Goal: Task Accomplishment & Management: Manage account settings

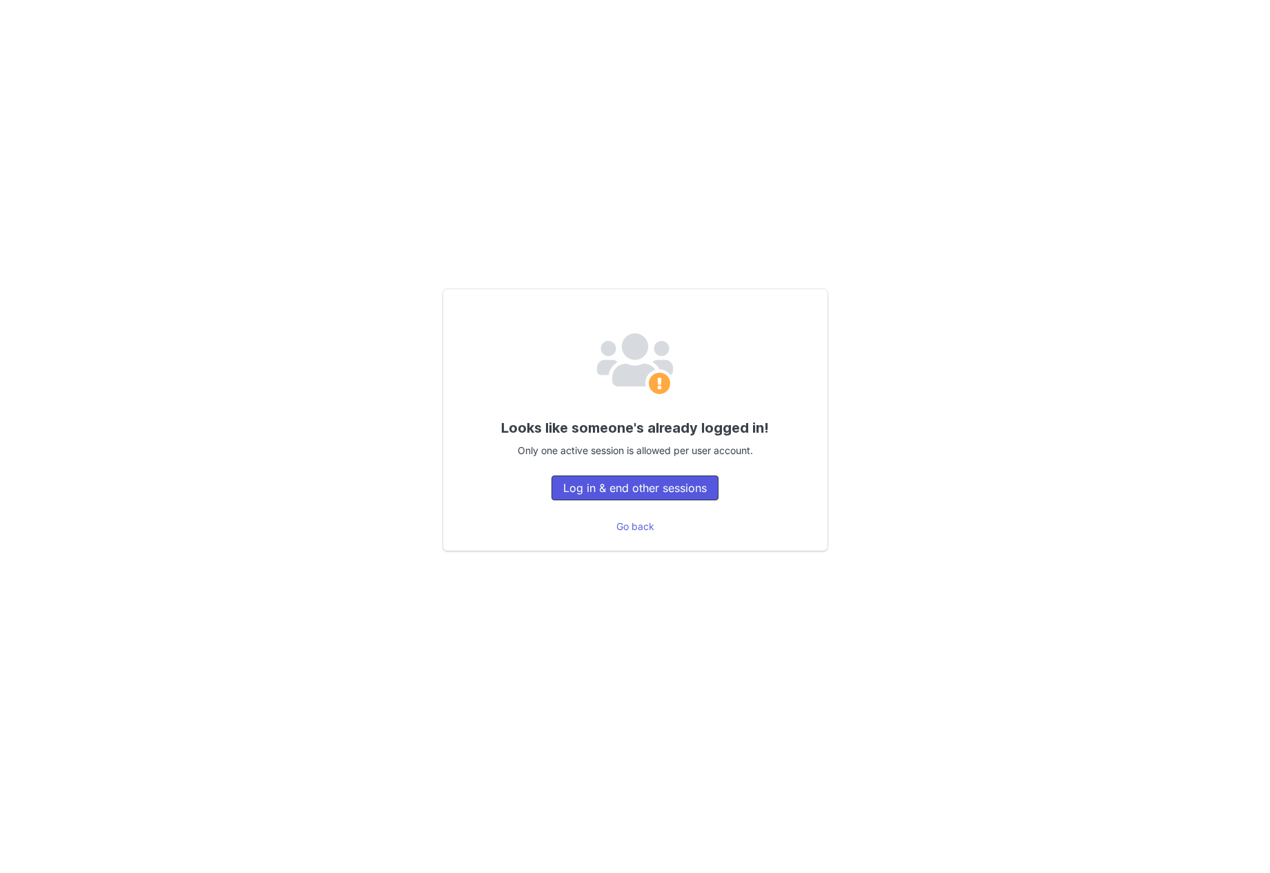
click at [675, 491] on button "Log in & end other sessions" at bounding box center [635, 488] width 167 height 25
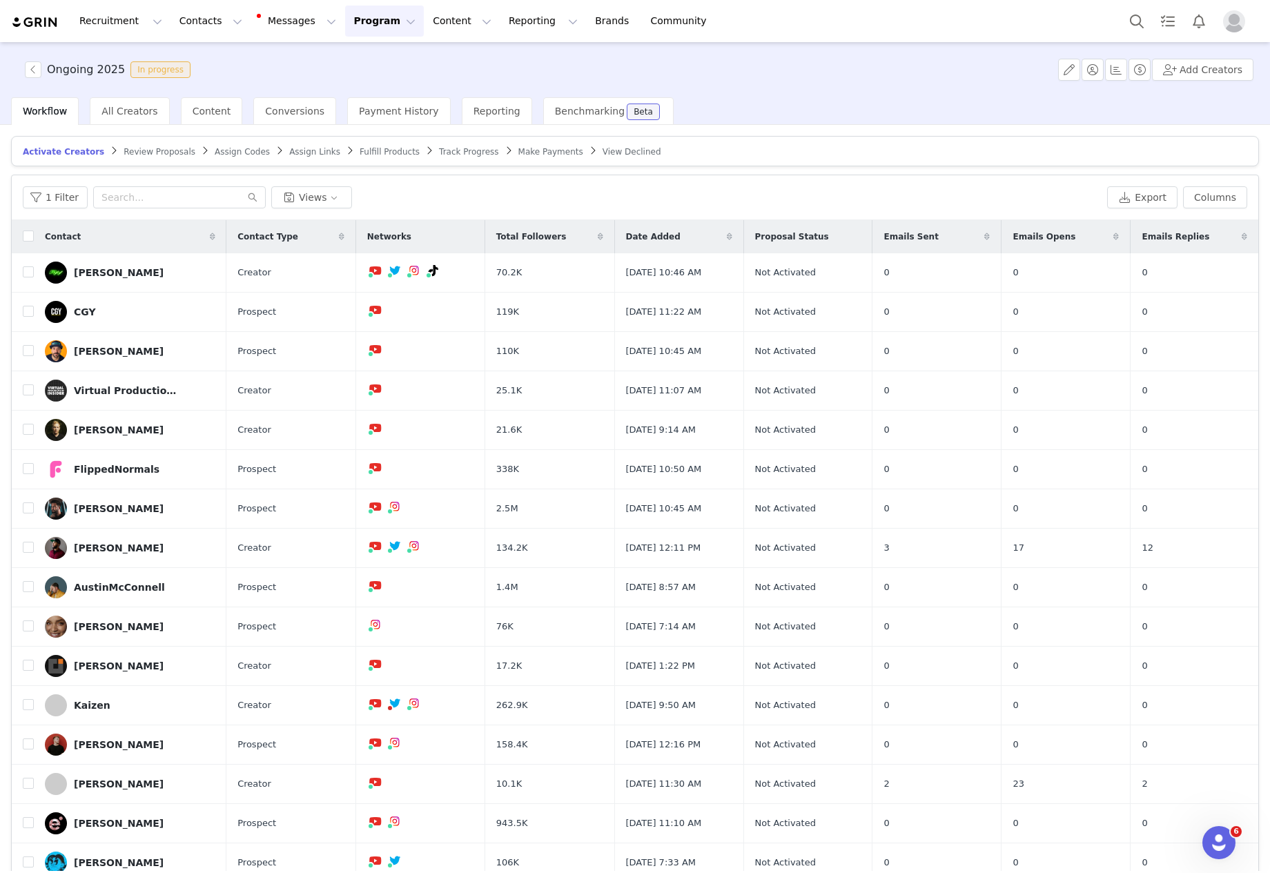
click at [364, 152] on span "Fulfill Products" at bounding box center [390, 152] width 60 height 10
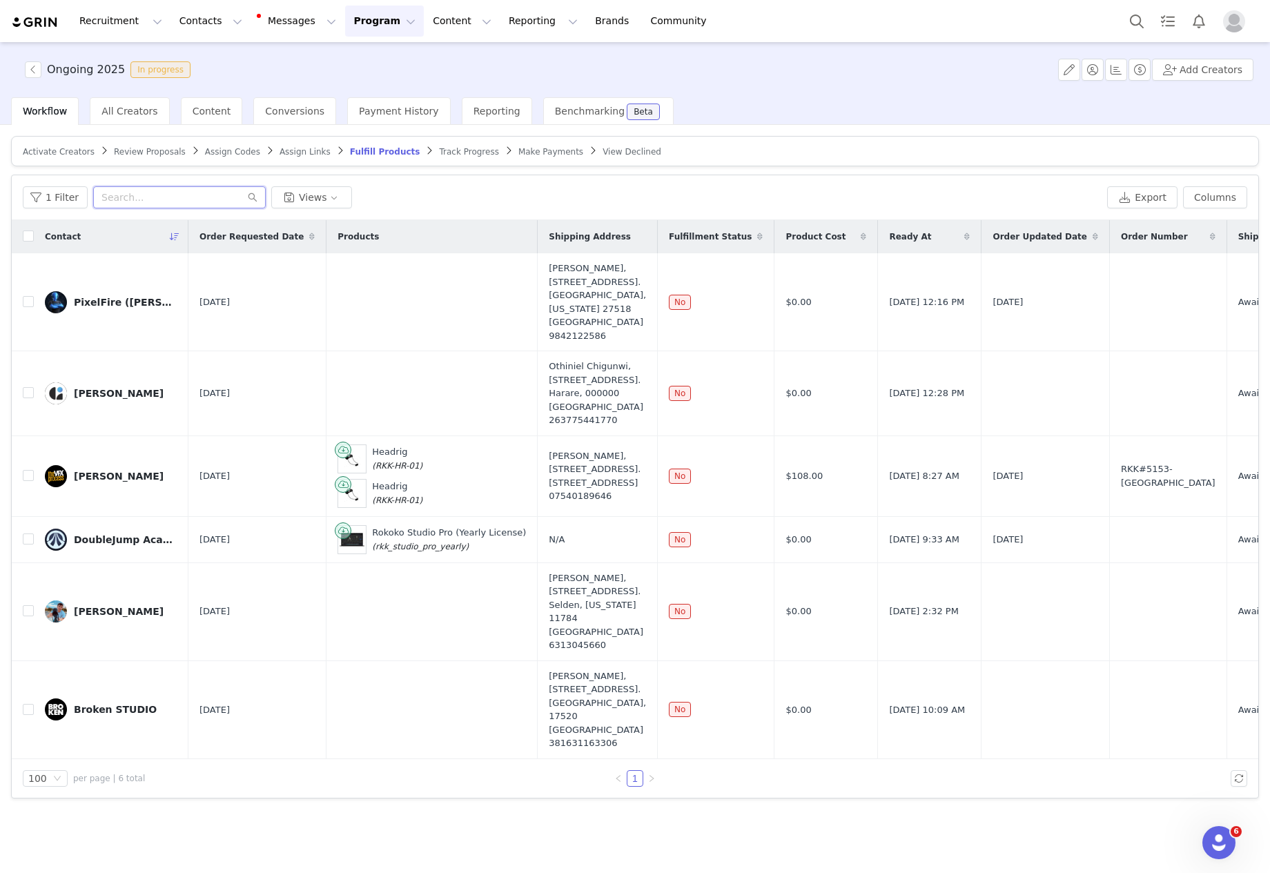
click at [193, 198] on input "text" at bounding box center [179, 197] width 173 height 22
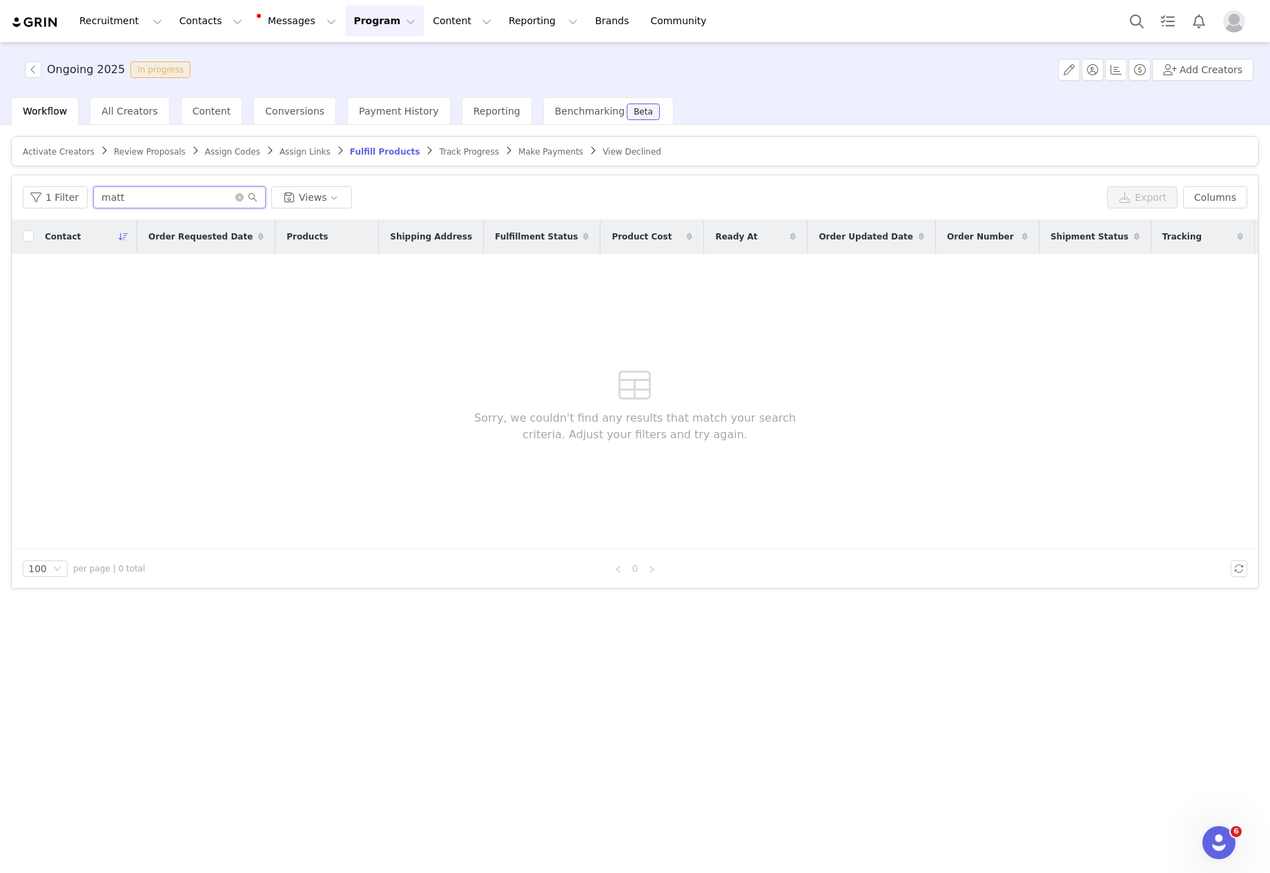
type input "mat"
click at [156, 203] on input "mat" at bounding box center [179, 197] width 173 height 22
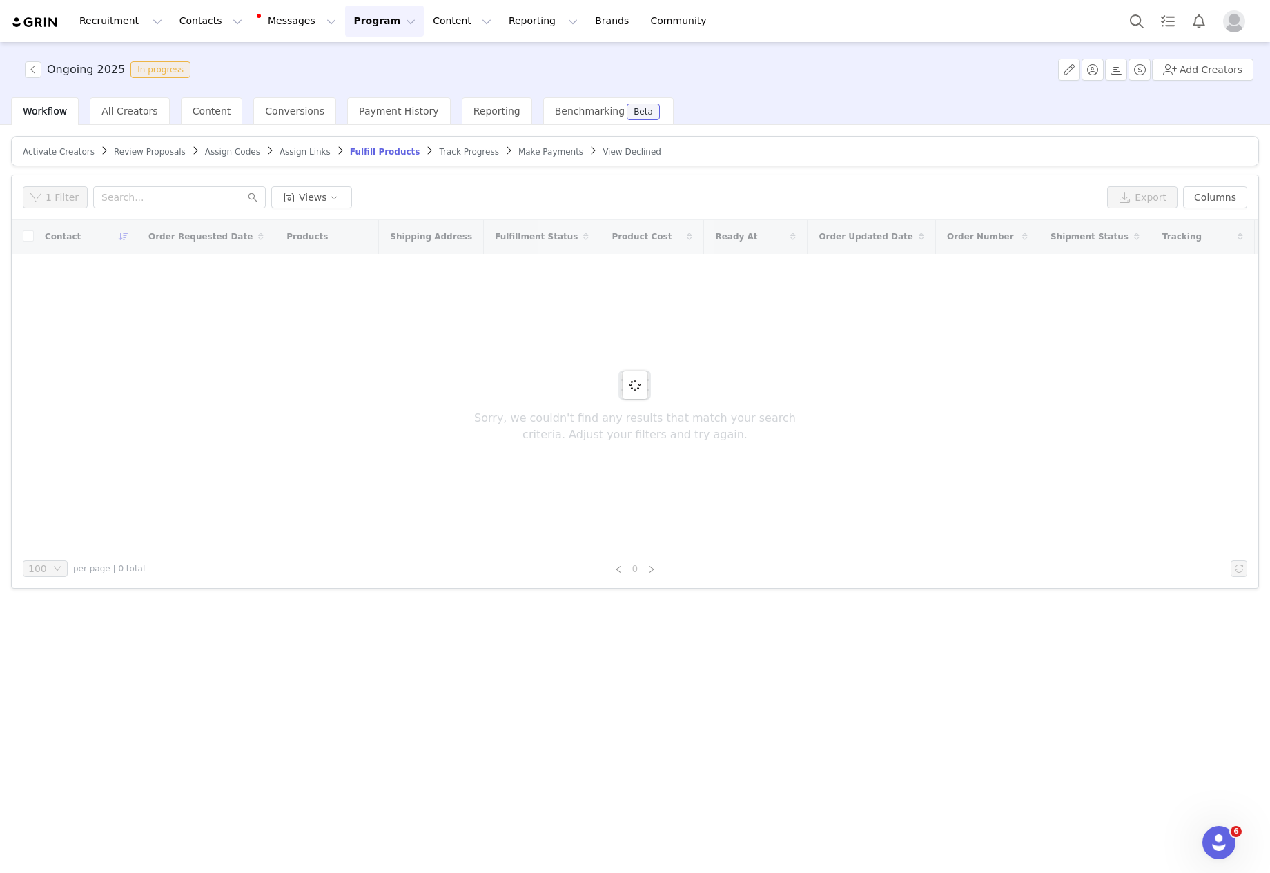
click at [453, 157] on div "Track Progress" at bounding box center [468, 151] width 59 height 11
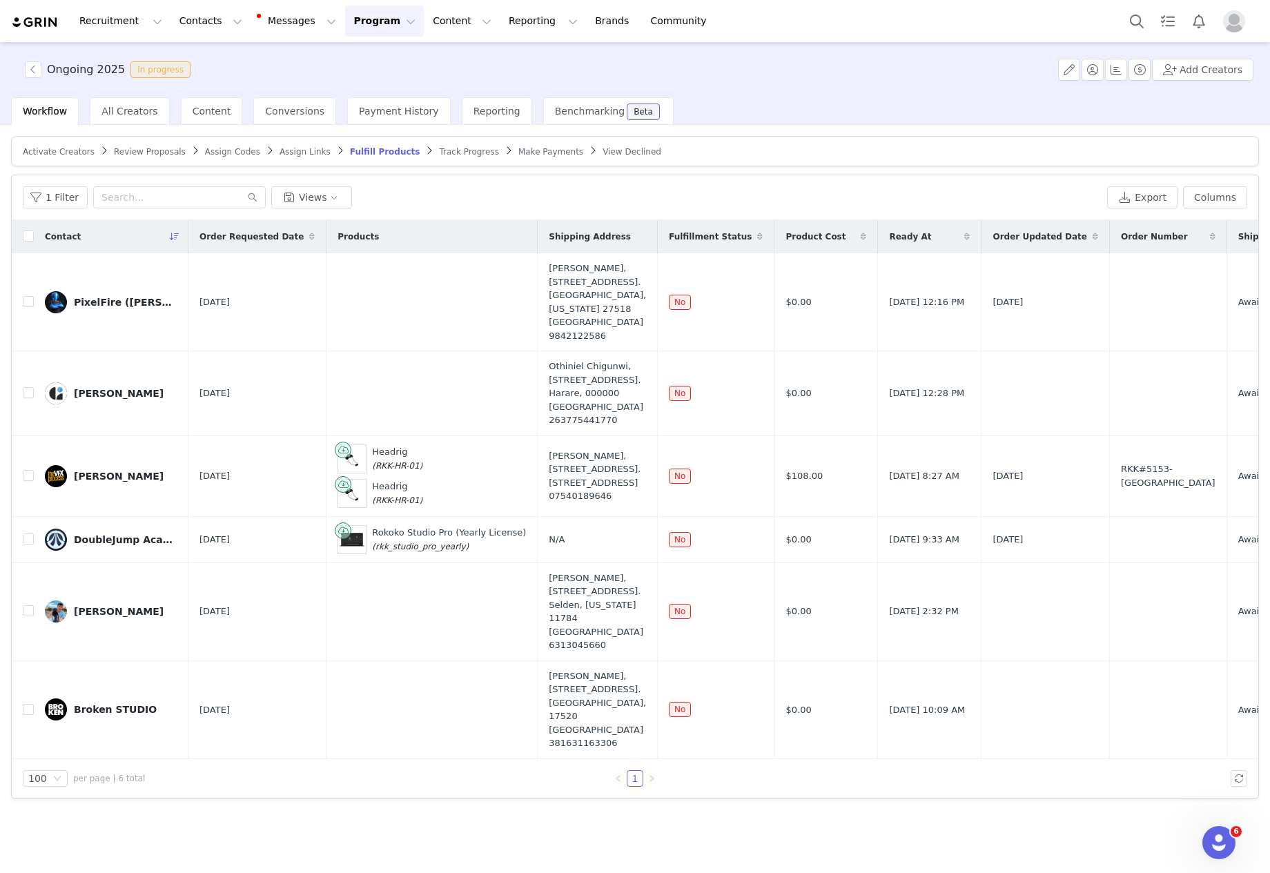
click at [453, 153] on span "Track Progress" at bounding box center [468, 152] width 59 height 10
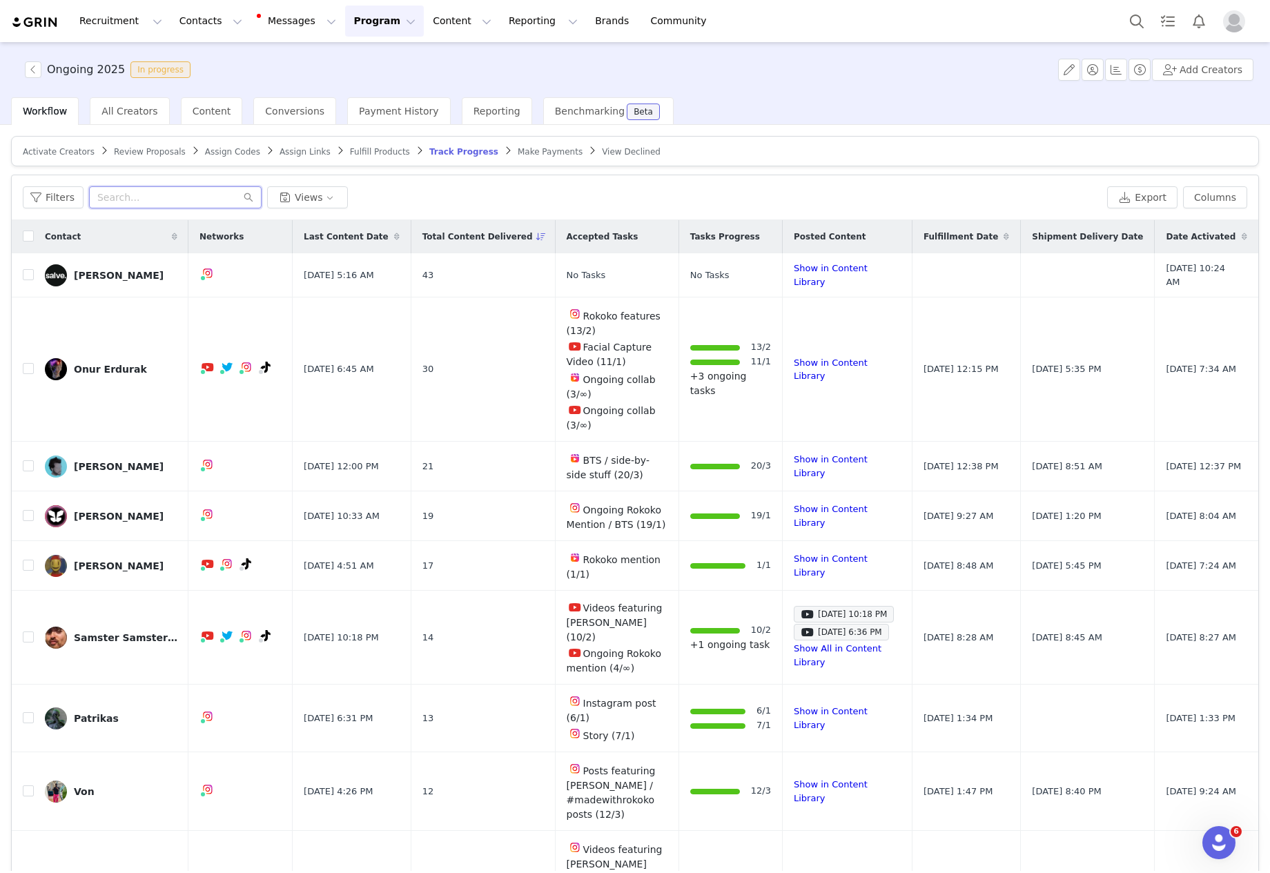
click at [171, 199] on input "text" at bounding box center [175, 197] width 173 height 22
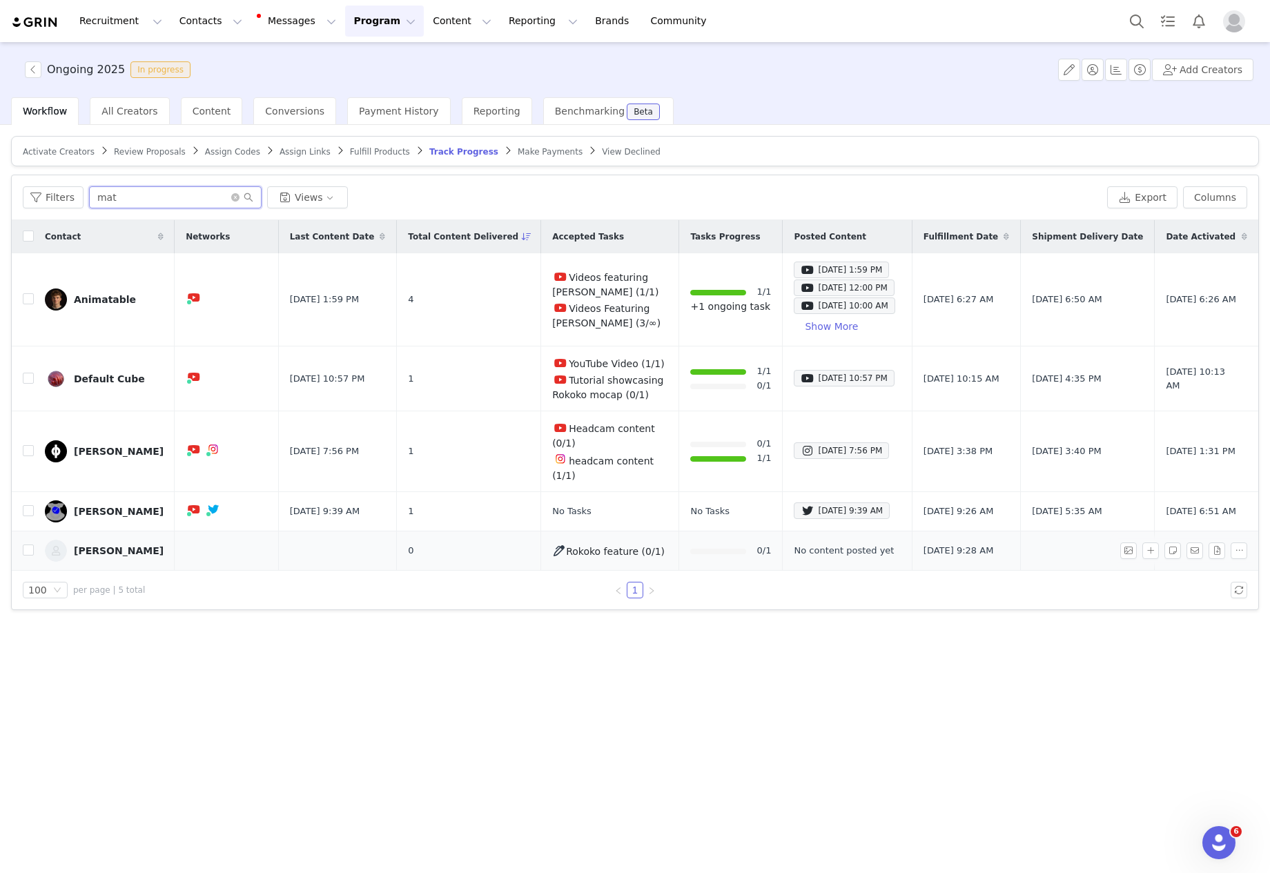
type input "mat"
click at [94, 545] on div "Matteo" at bounding box center [119, 550] width 90 height 11
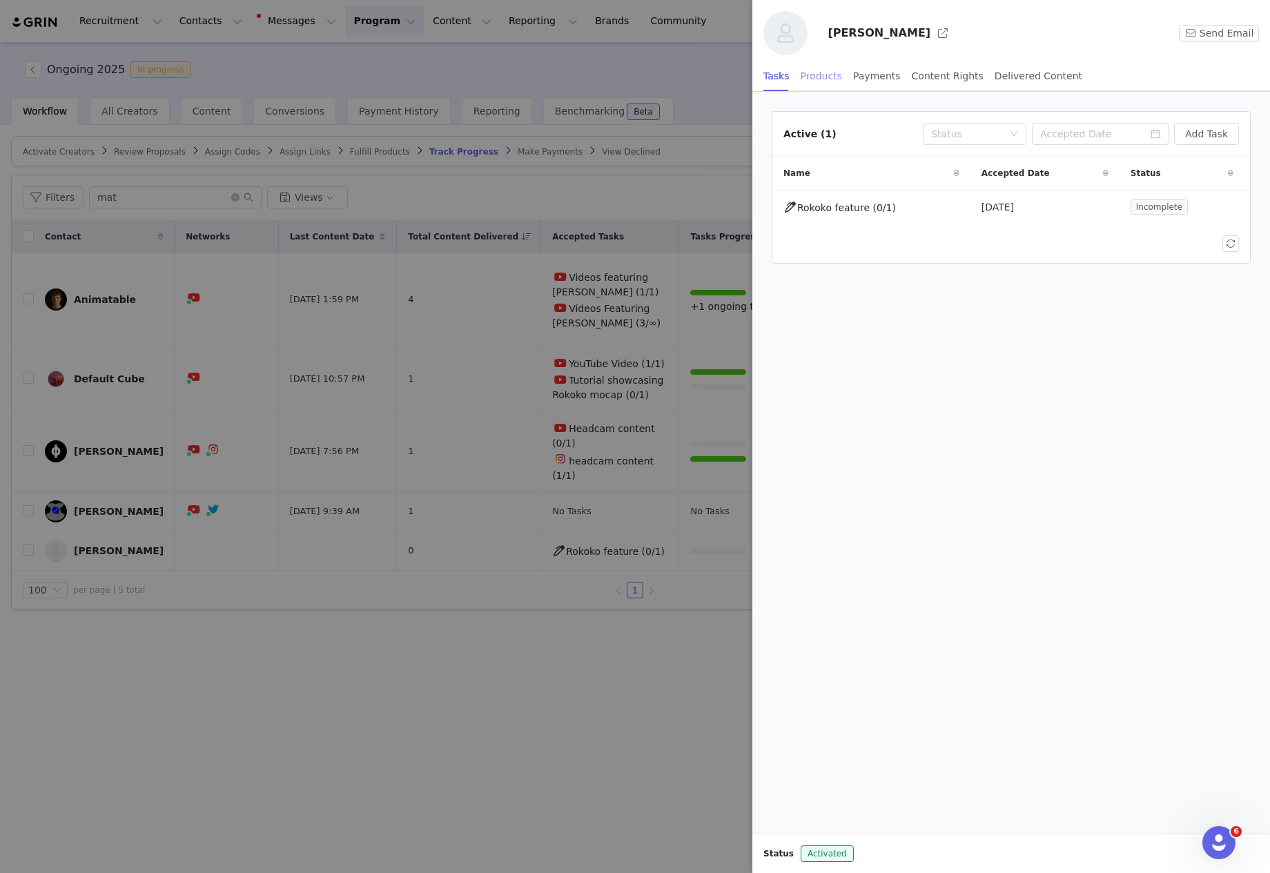
drag, startPoint x: 823, startPoint y: 76, endPoint x: 832, endPoint y: 76, distance: 9.0
click at [823, 76] on div "Products" at bounding box center [821, 76] width 41 height 31
click at [932, 32] on button "button" at bounding box center [943, 33] width 22 height 22
click at [489, 382] on div at bounding box center [635, 436] width 1270 height 873
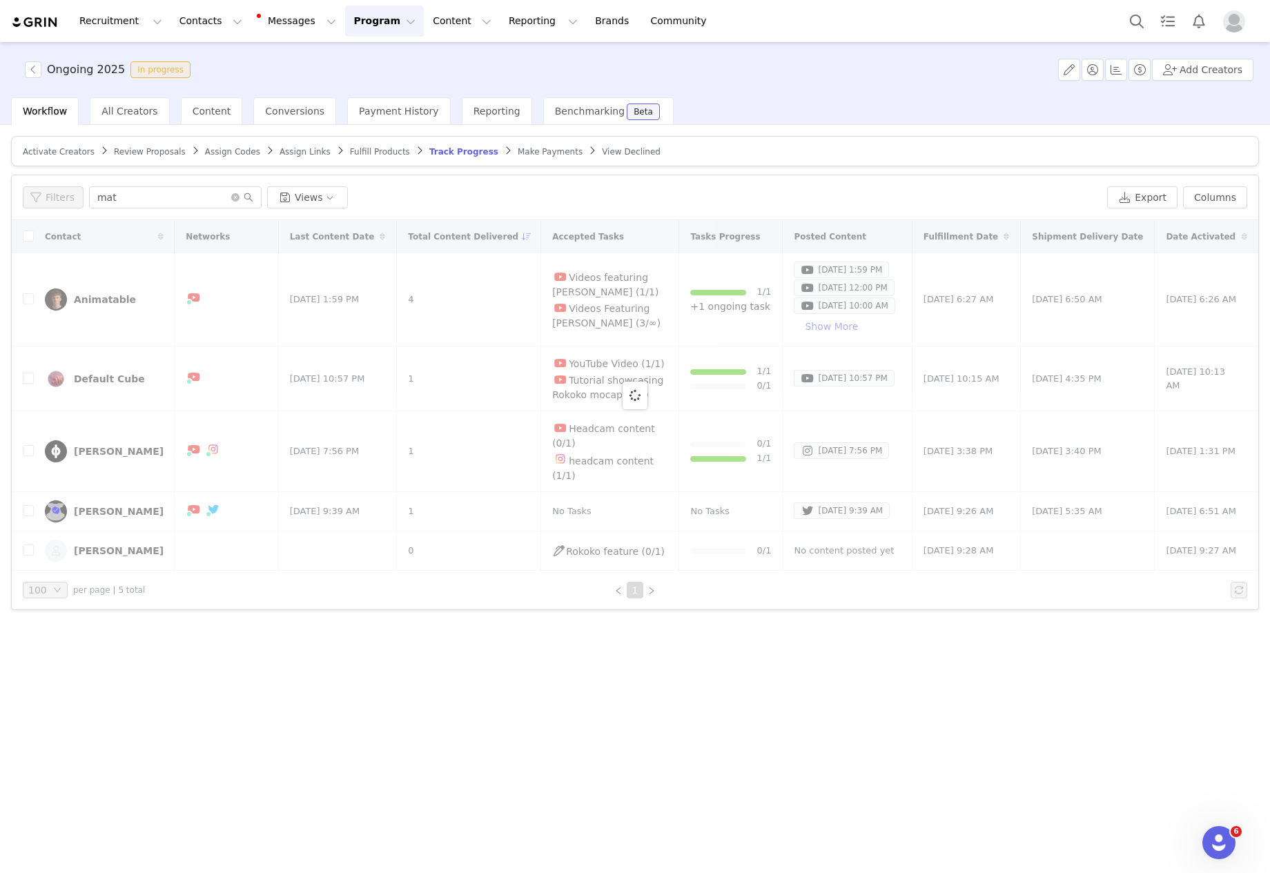
click at [135, 153] on span "Review Proposals" at bounding box center [150, 152] width 72 height 10
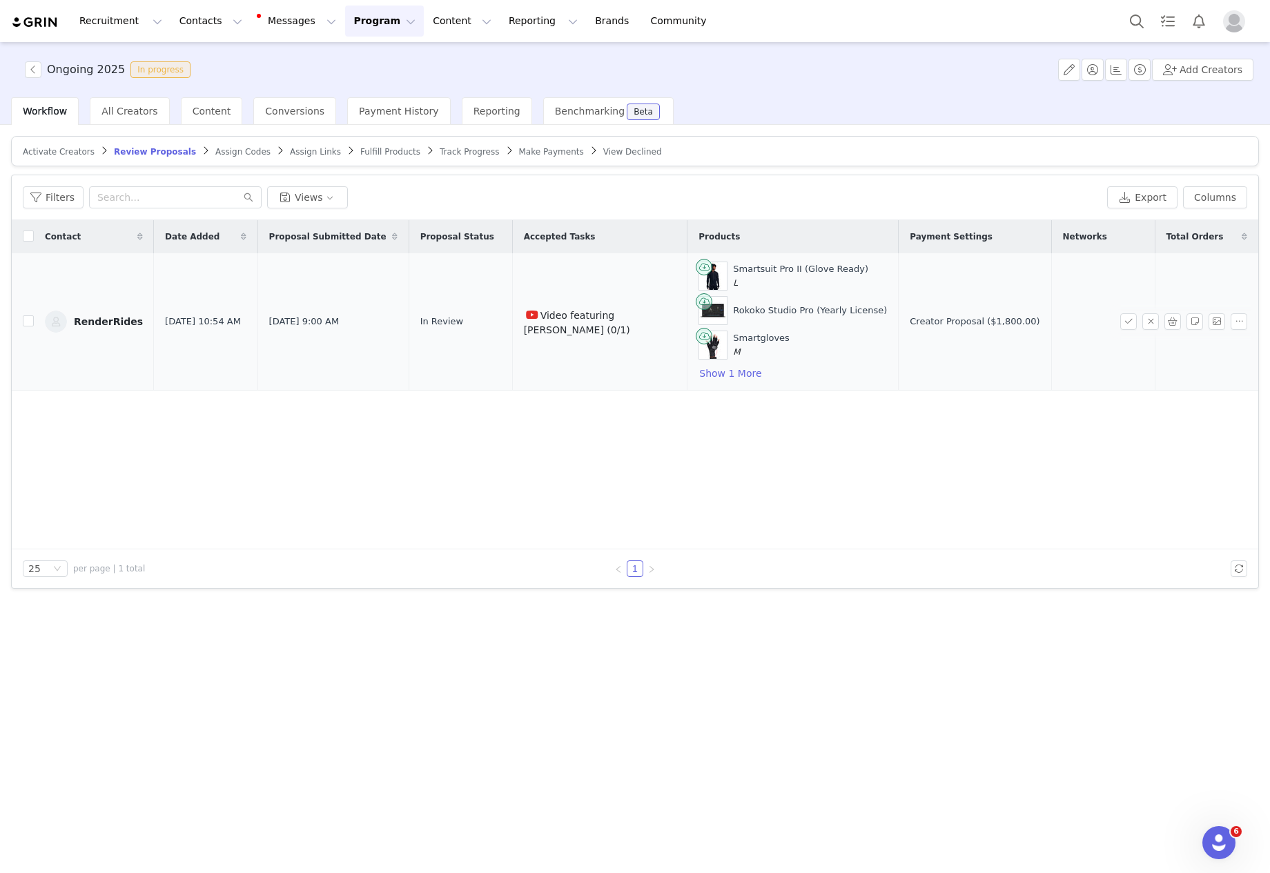
click at [113, 322] on div "RenderRides" at bounding box center [108, 321] width 69 height 11
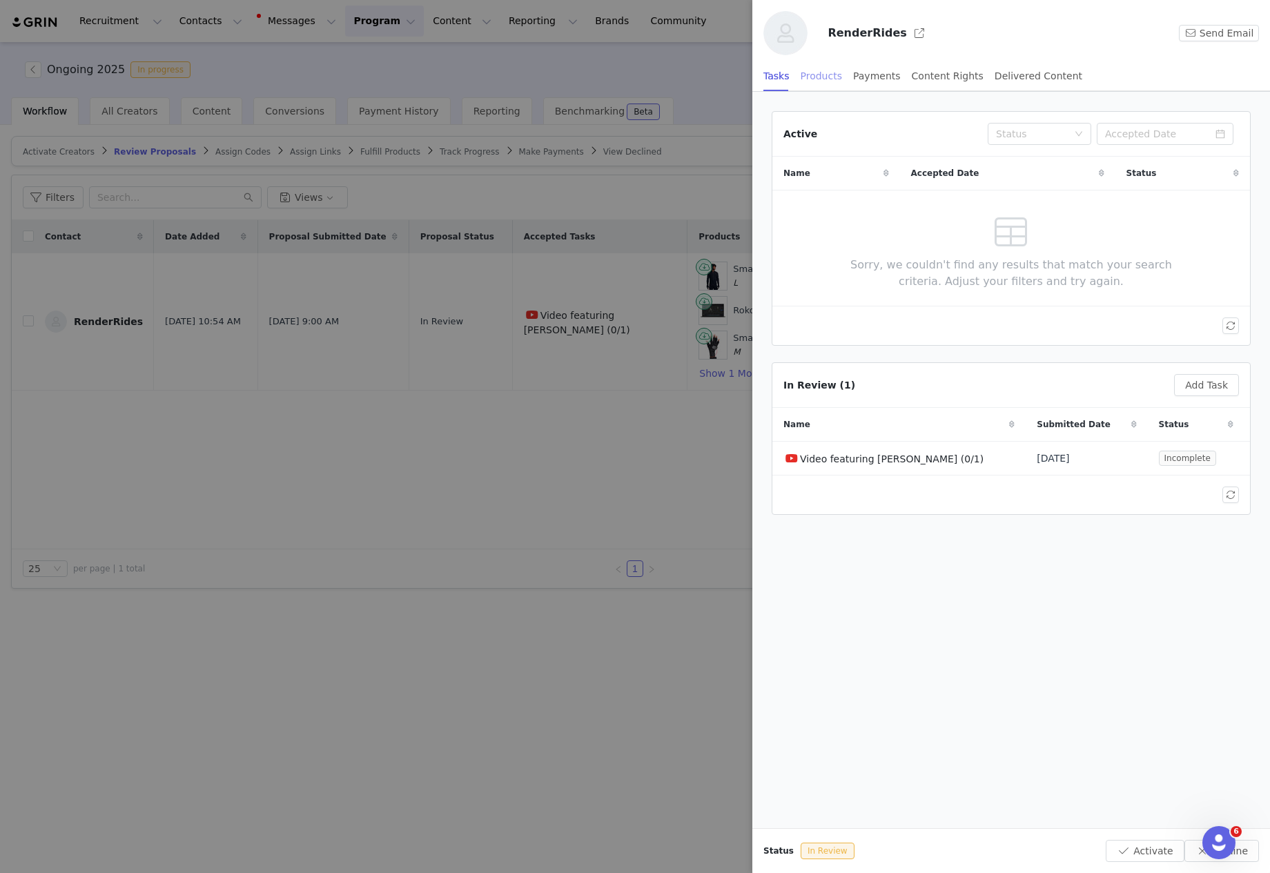
click at [826, 81] on div "Products" at bounding box center [821, 76] width 41 height 31
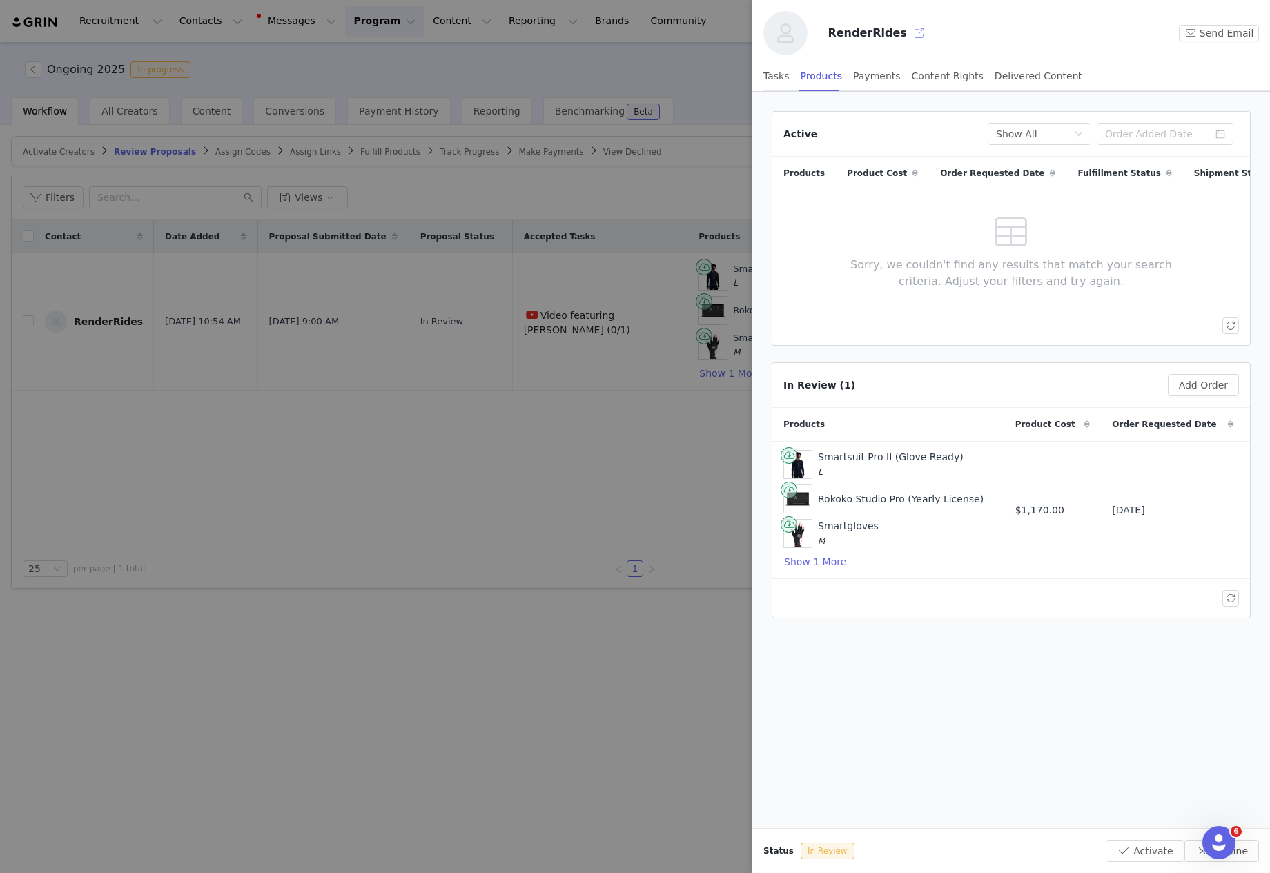
click at [908, 32] on button "button" at bounding box center [919, 33] width 22 height 22
drag, startPoint x: 373, startPoint y: 525, endPoint x: 364, endPoint y: 520, distance: 10.2
click at [373, 525] on div at bounding box center [635, 436] width 1270 height 873
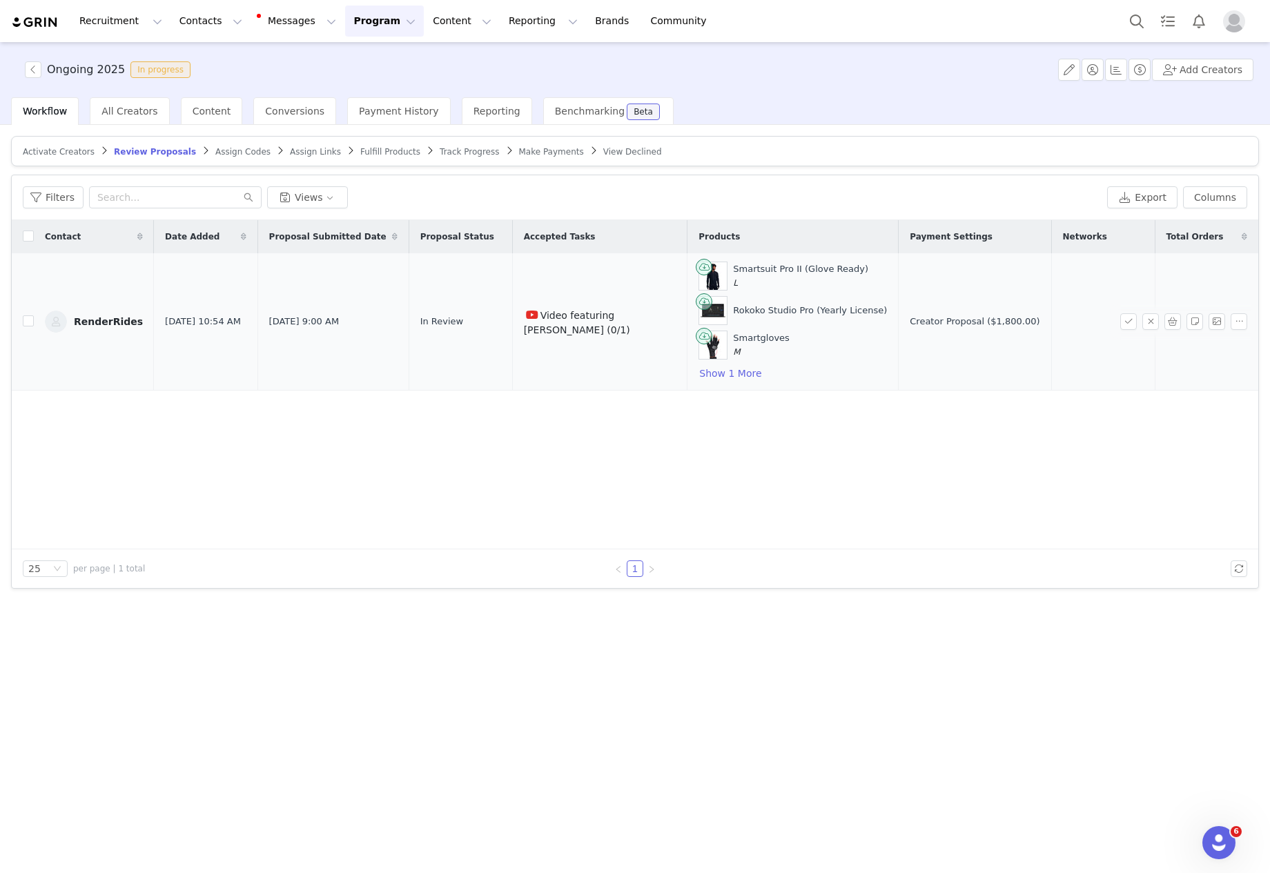
click at [97, 315] on link "RenderRides" at bounding box center [94, 322] width 98 height 22
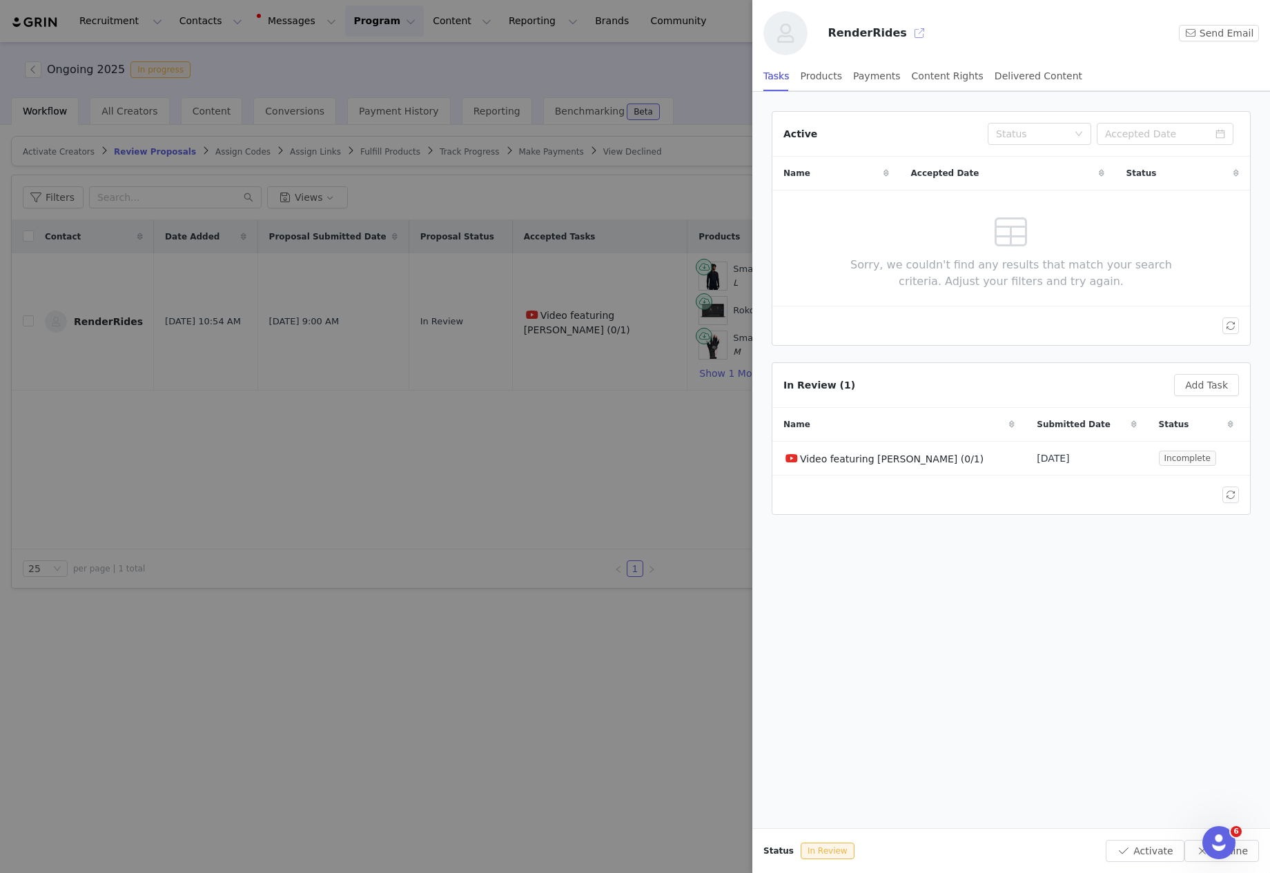
click at [908, 35] on button "button" at bounding box center [919, 33] width 22 height 22
click at [496, 634] on div at bounding box center [635, 436] width 1270 height 873
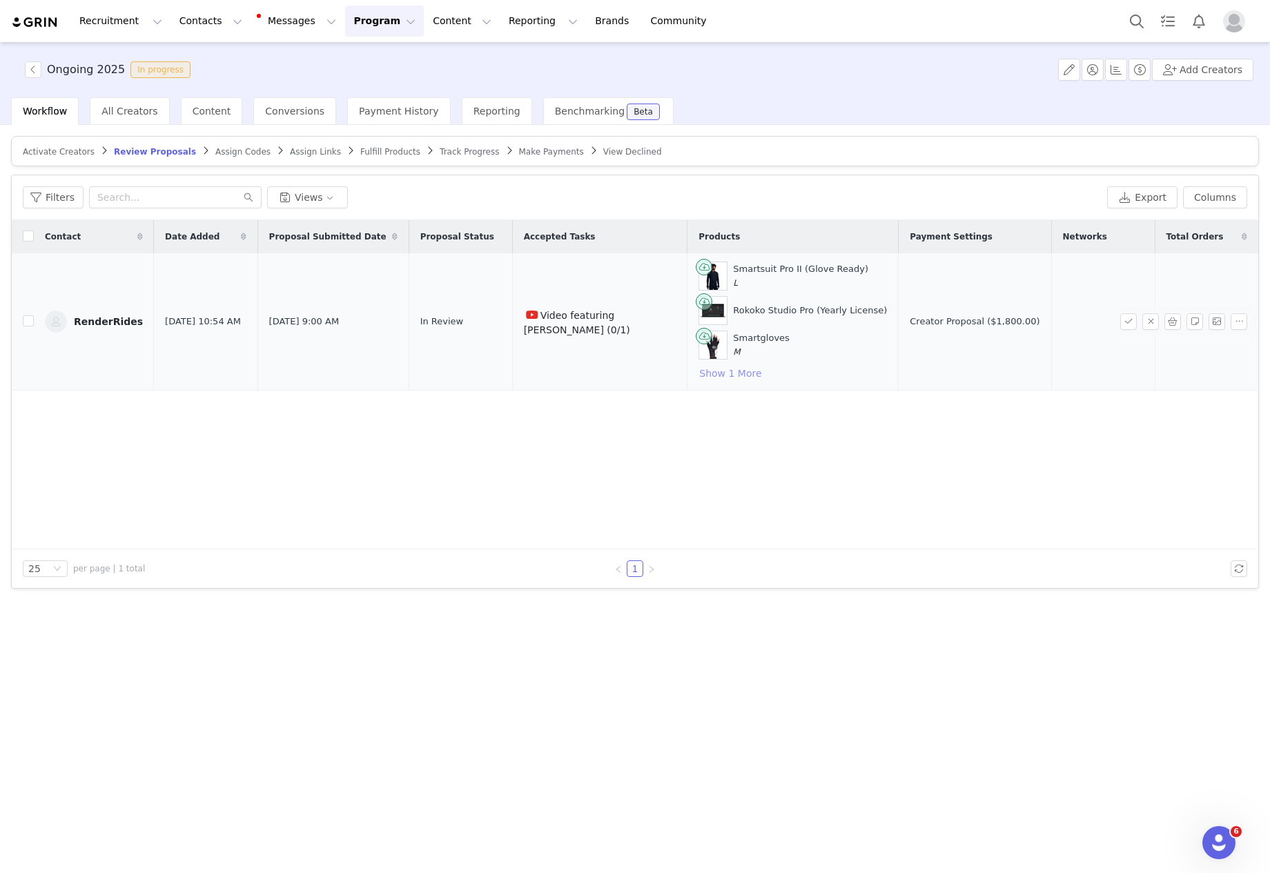
click at [753, 371] on button "Show 1 More" at bounding box center [731, 373] width 64 height 17
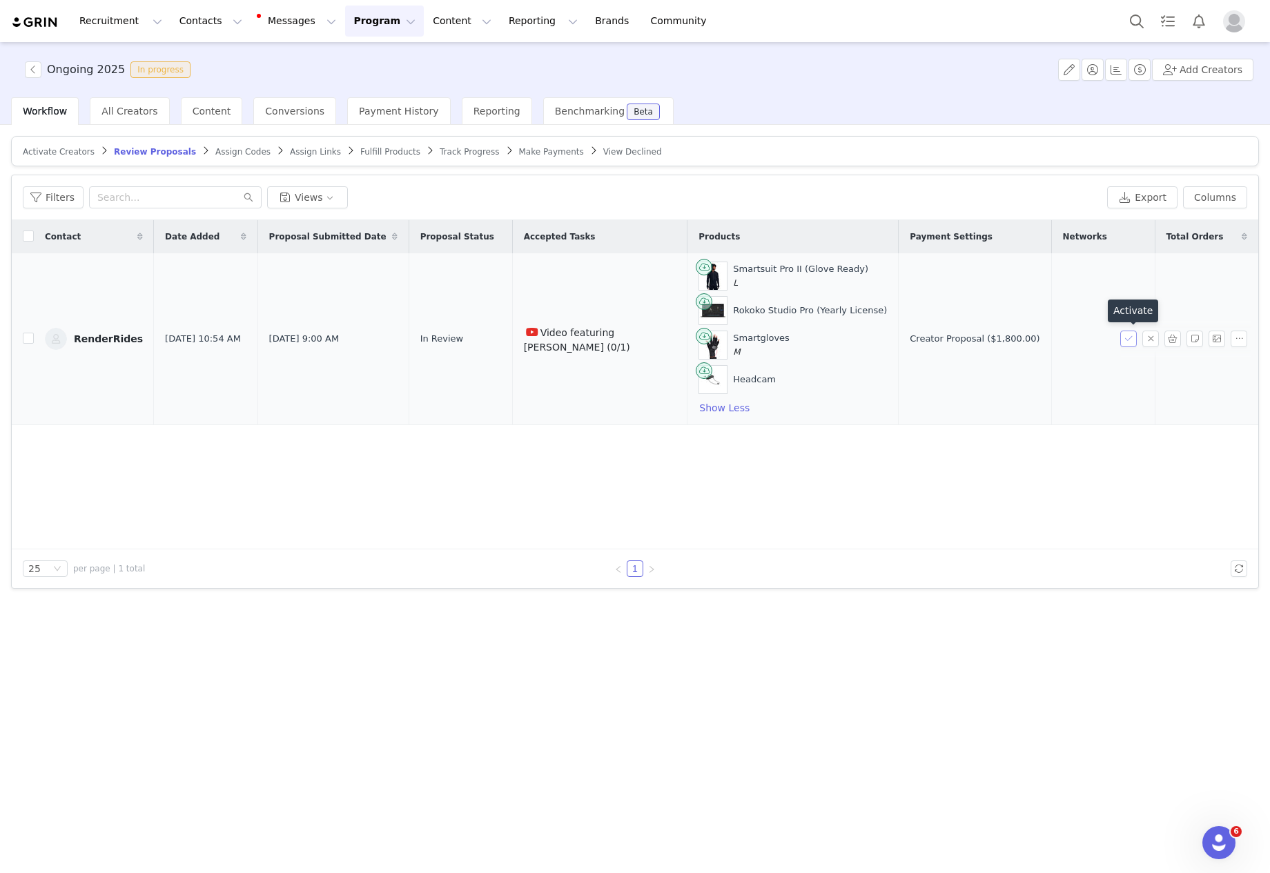
click at [1127, 340] on button "button" at bounding box center [1128, 339] width 17 height 17
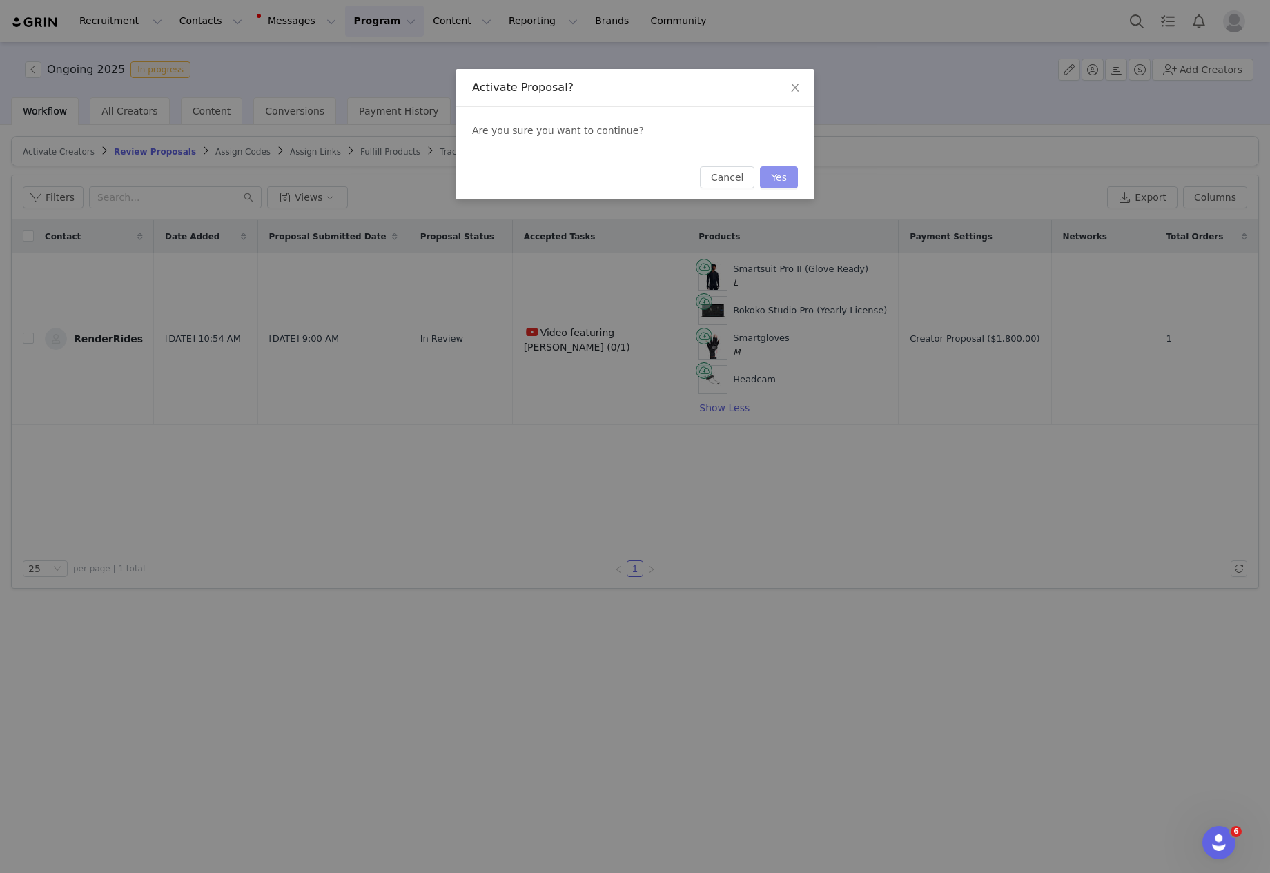
click at [775, 174] on button "Yes" at bounding box center [779, 177] width 38 height 22
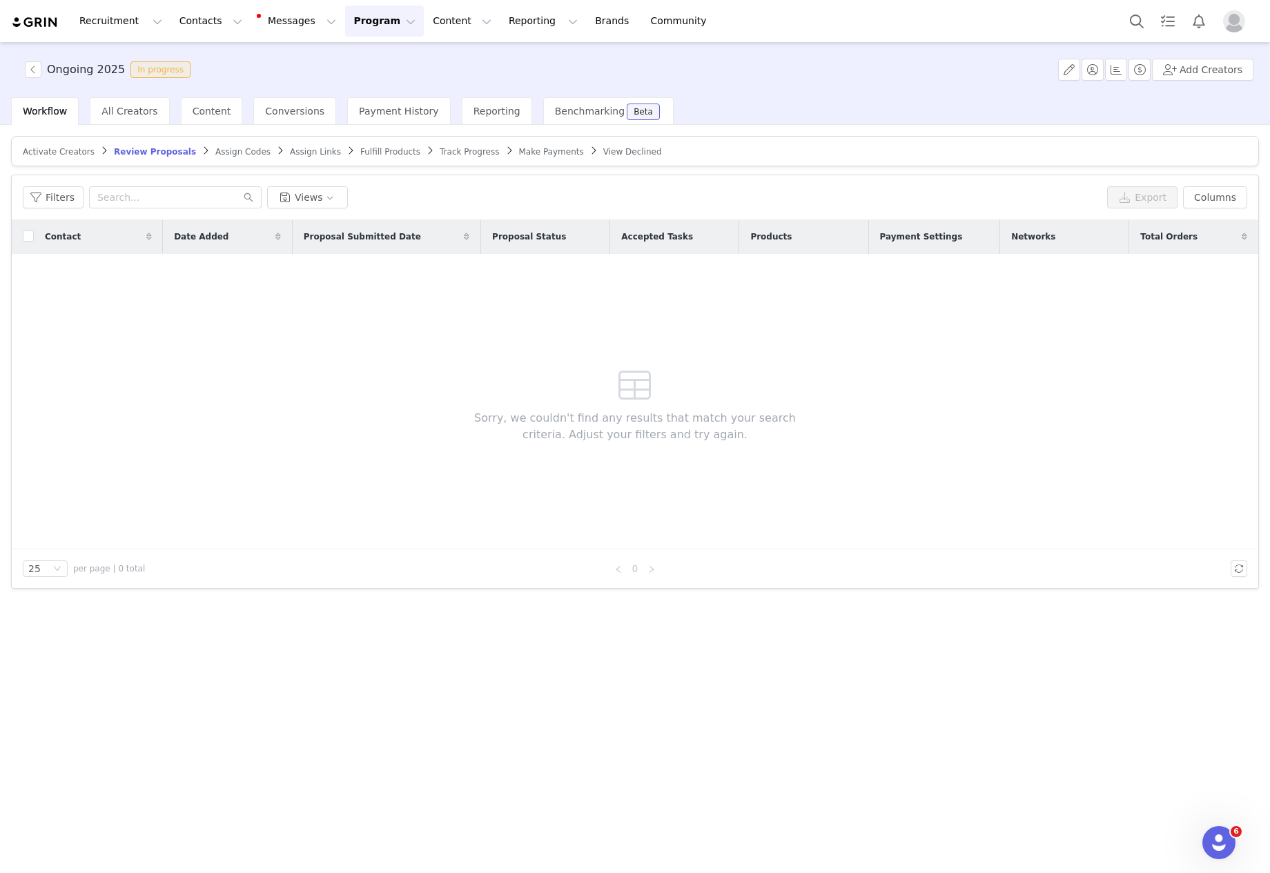
click at [383, 154] on span "Fulfill Products" at bounding box center [390, 152] width 60 height 10
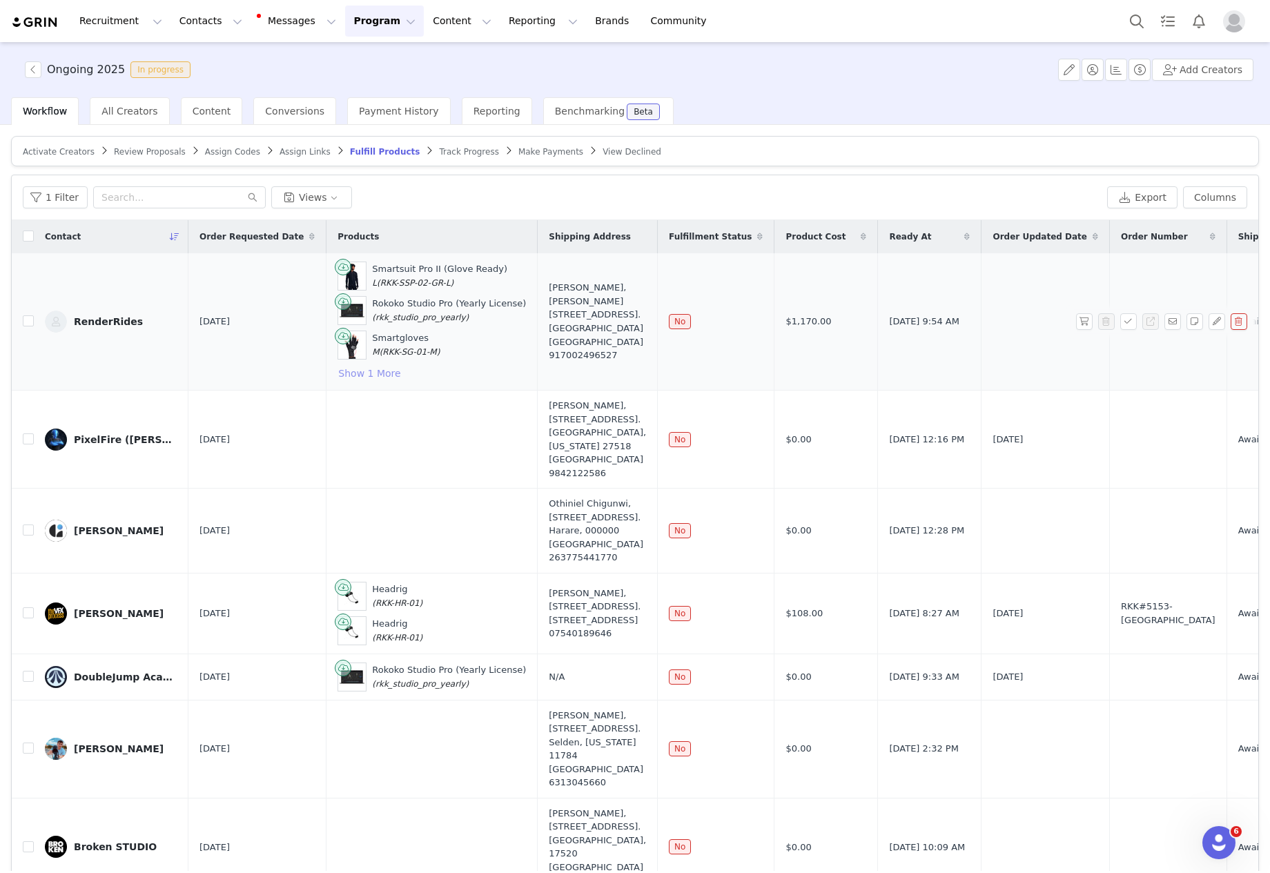
click at [366, 371] on button "Show 1 More" at bounding box center [370, 373] width 64 height 17
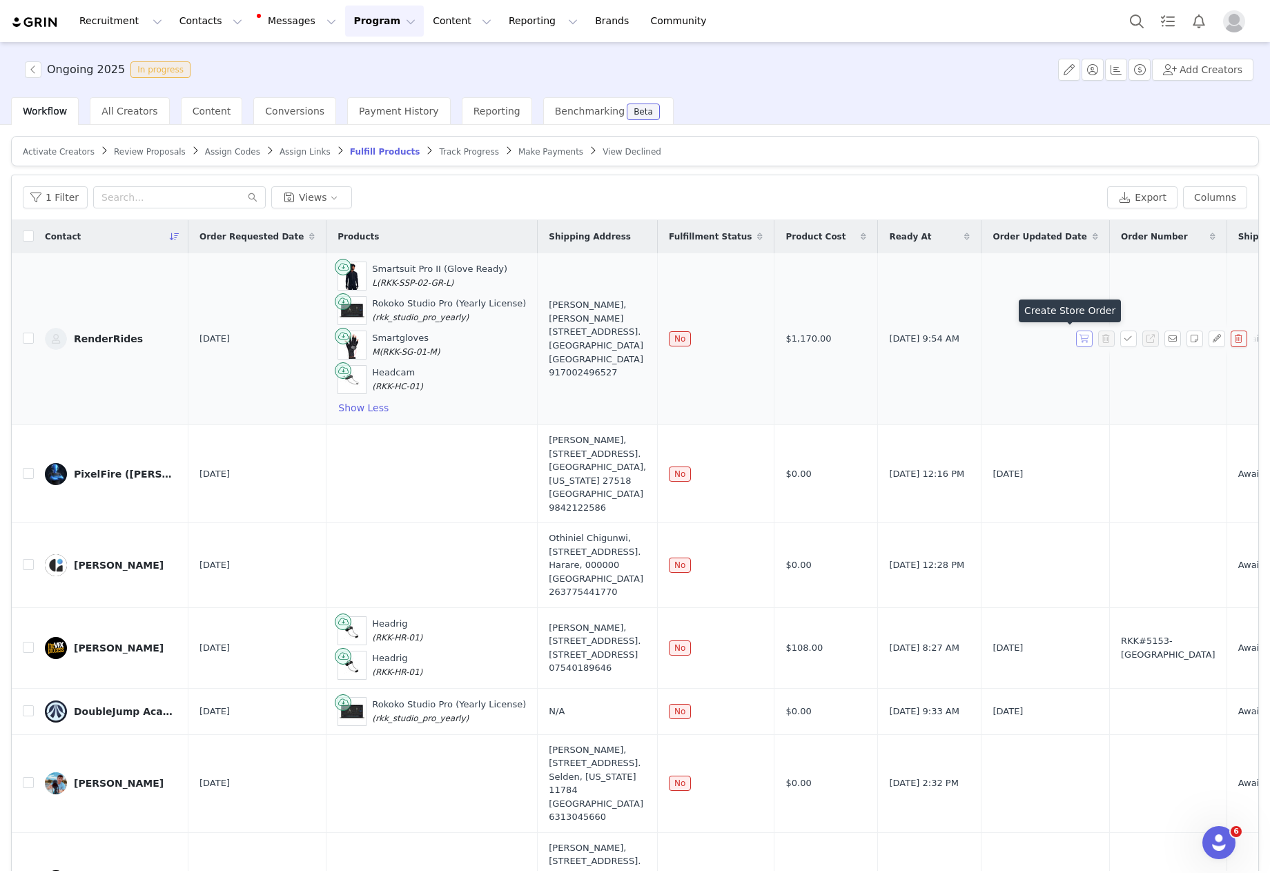
click at [1076, 337] on button "button" at bounding box center [1084, 339] width 17 height 17
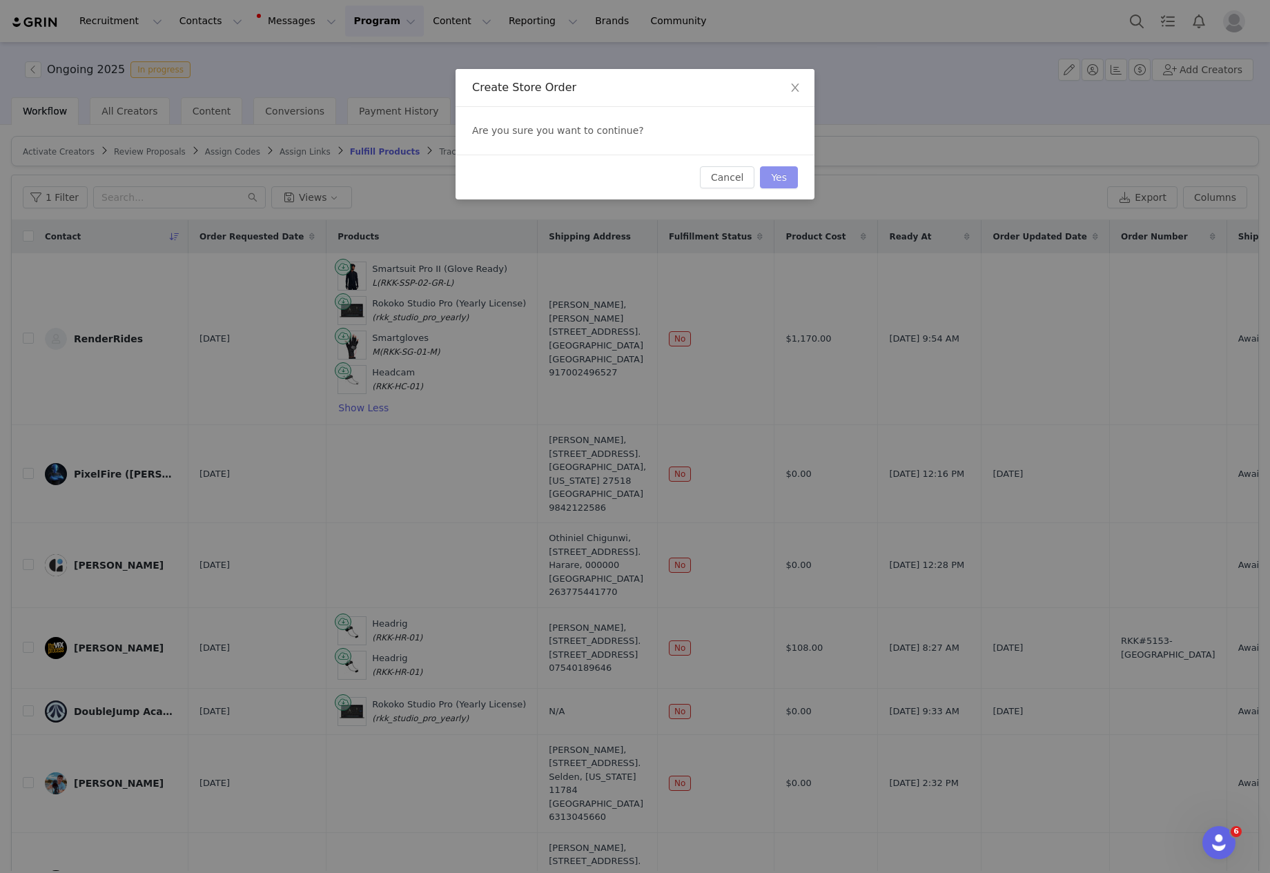
click at [792, 177] on button "Yes" at bounding box center [779, 177] width 38 height 22
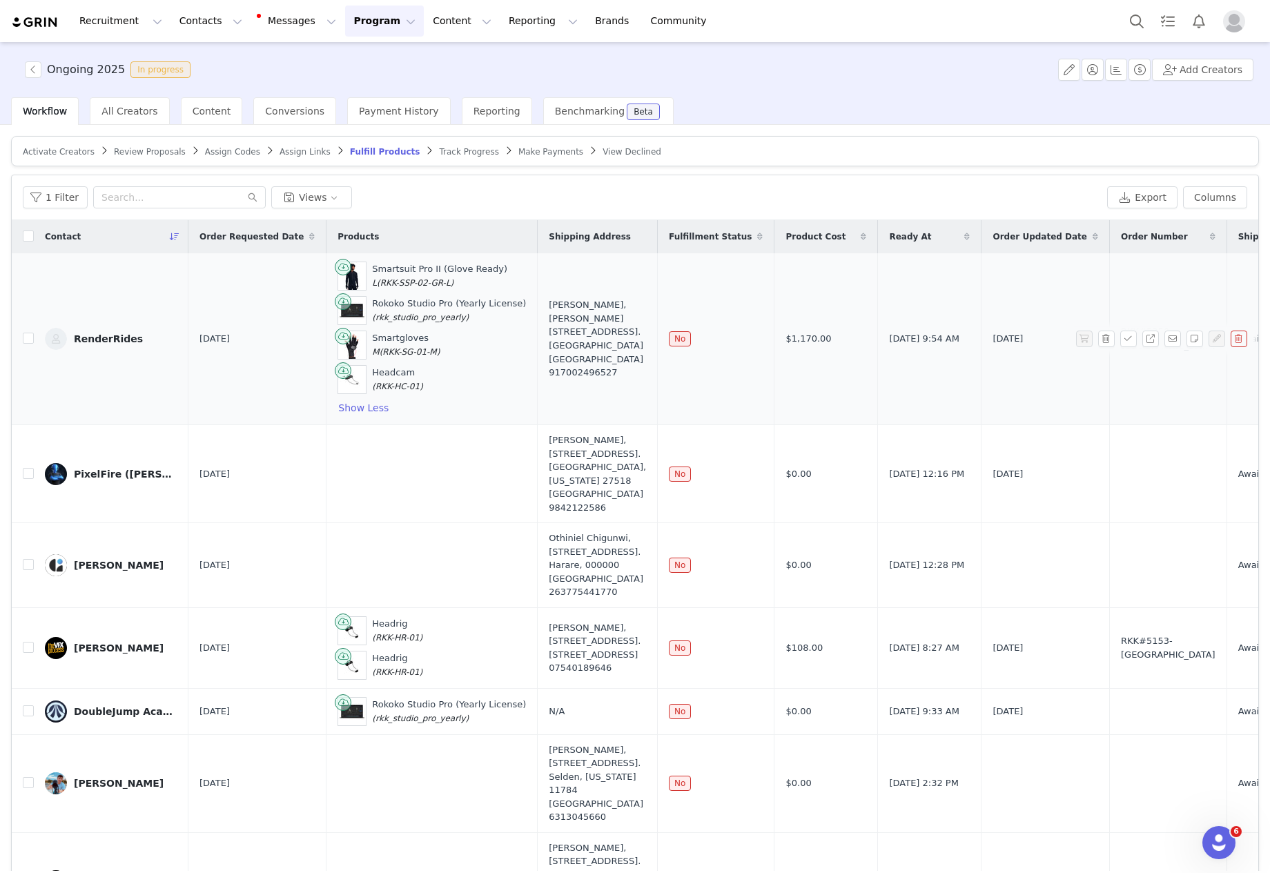
click at [132, 338] on div "RenderRides" at bounding box center [108, 338] width 69 height 11
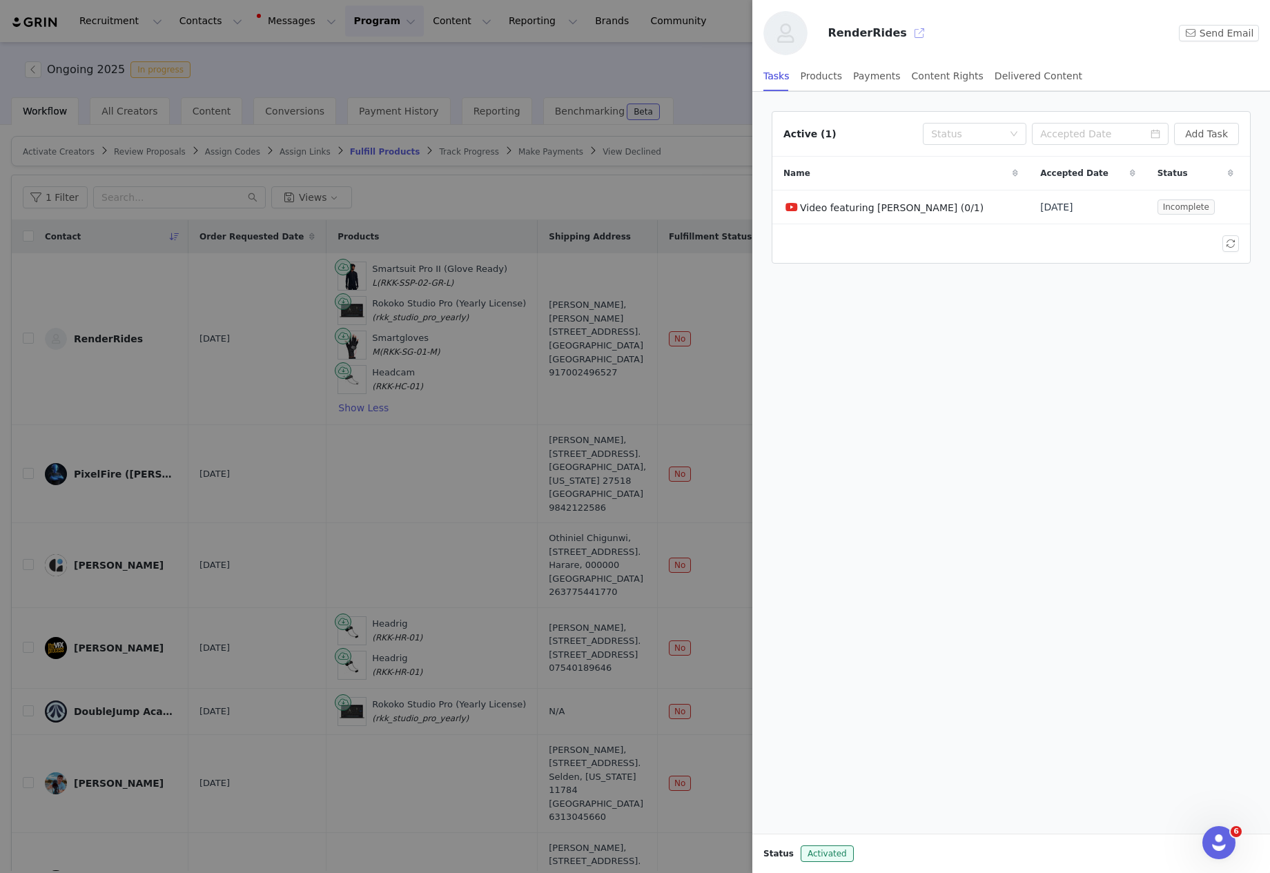
click at [908, 31] on button "button" at bounding box center [919, 33] width 22 height 22
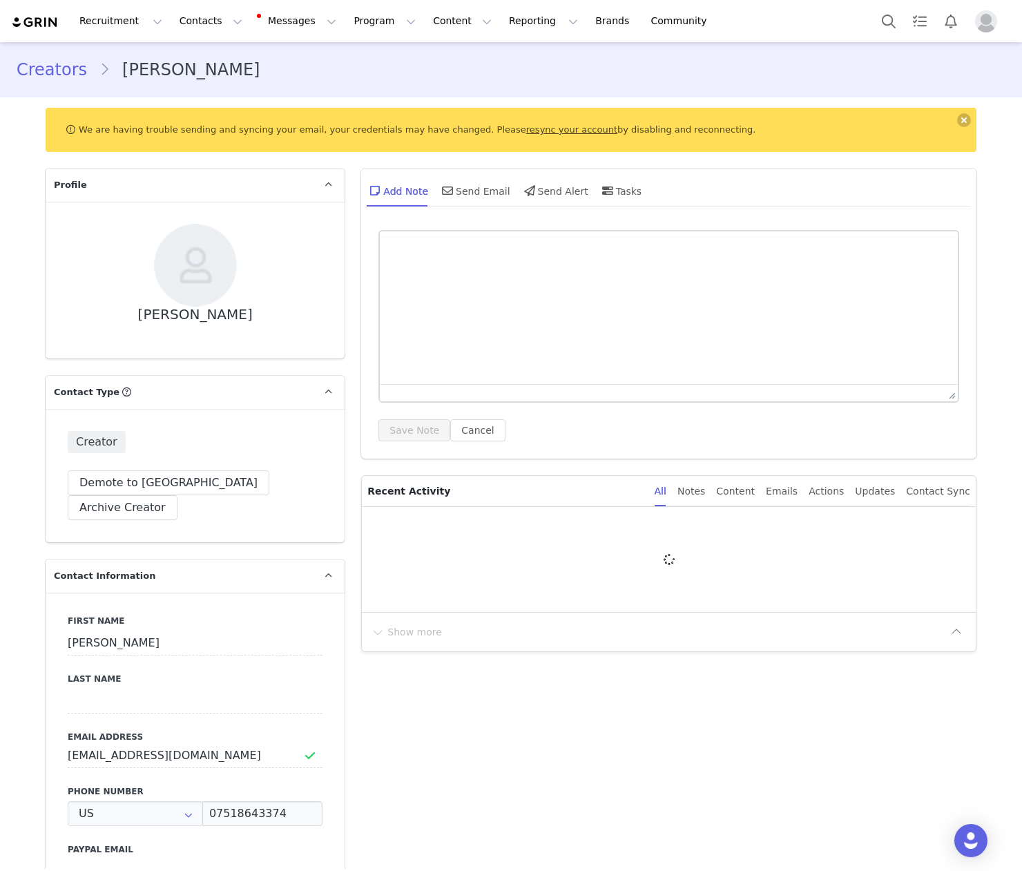
type input "+1 ([GEOGRAPHIC_DATA])"
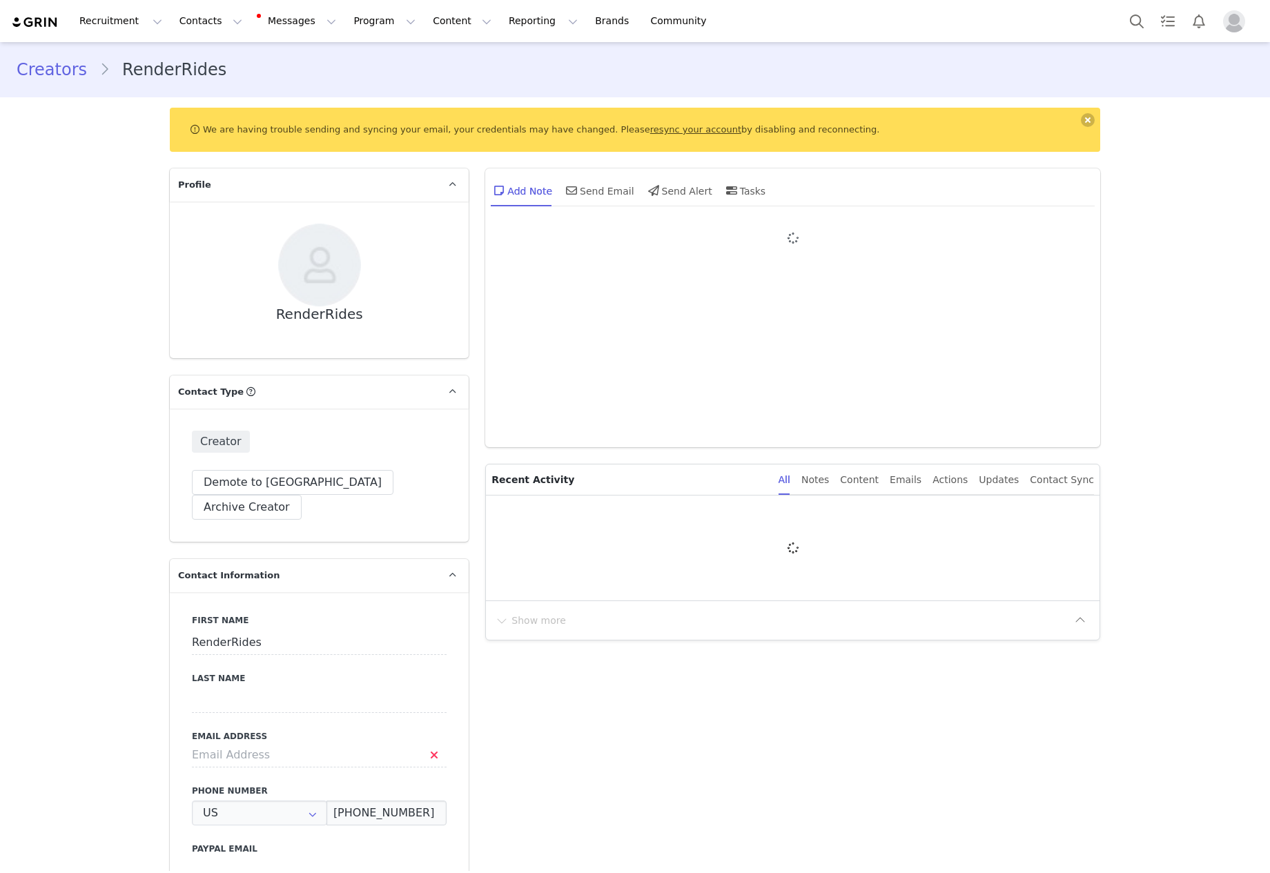
type input "+1 ([GEOGRAPHIC_DATA])"
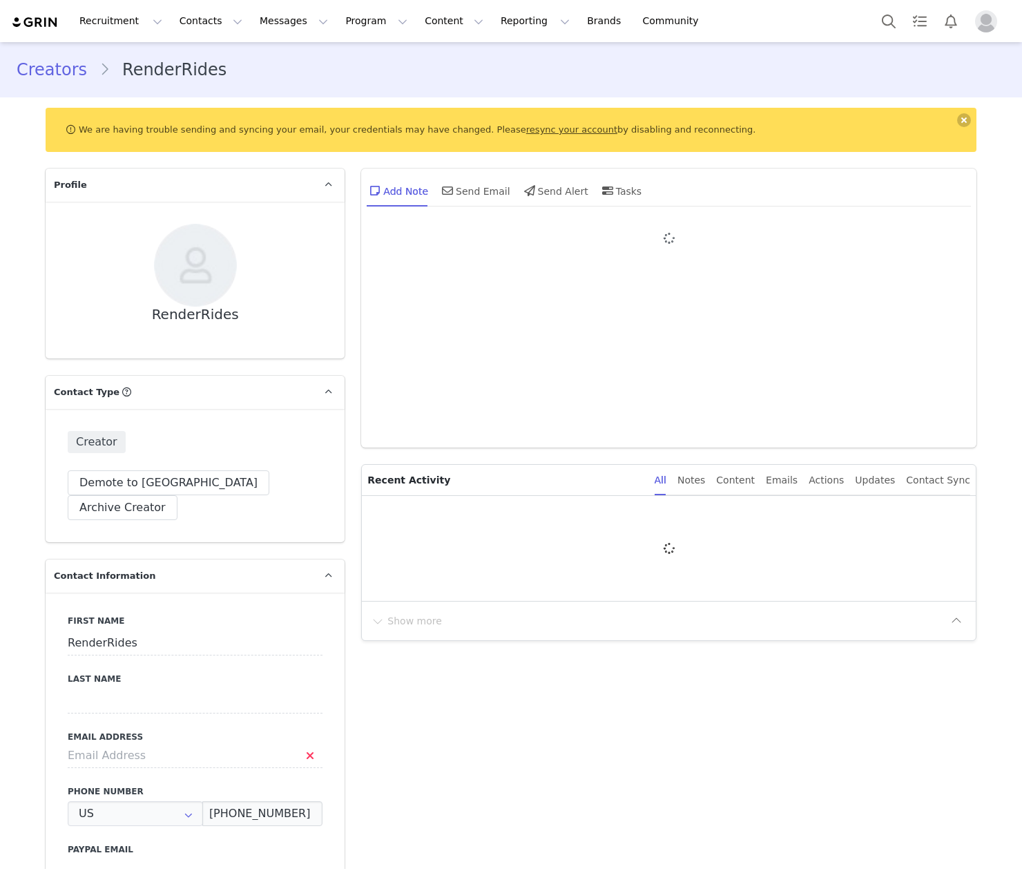
type input "+1 ([GEOGRAPHIC_DATA])"
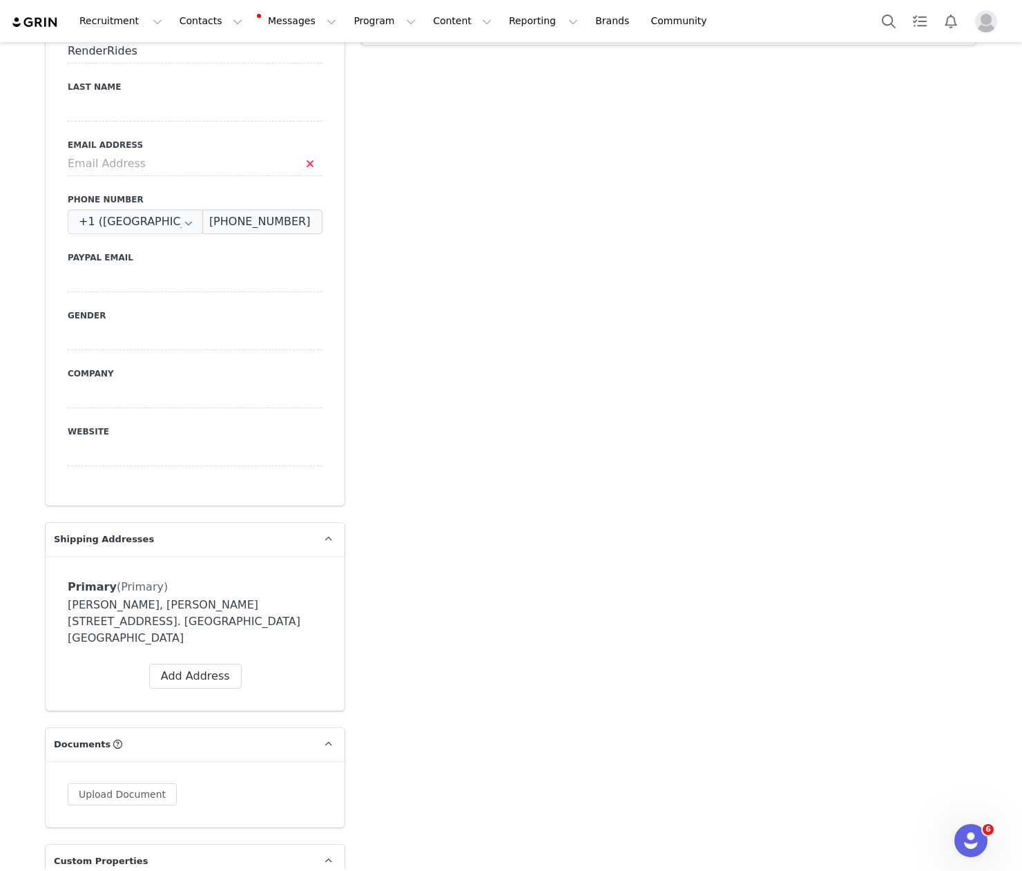
scroll to position [590, 0]
drag, startPoint x: 94, startPoint y: 614, endPoint x: 57, endPoint y: 587, distance: 45.4
click at [57, 583] on div "Primary (Primary) Label Primary First Name Agniv Last Name Duarah Email collabs…" at bounding box center [195, 635] width 299 height 155
copy div "[PERSON_NAME], [PERSON_NAME][STREET_ADDRESS]. [GEOGRAPHIC_DATA] [GEOGRAPHIC_DAT…"
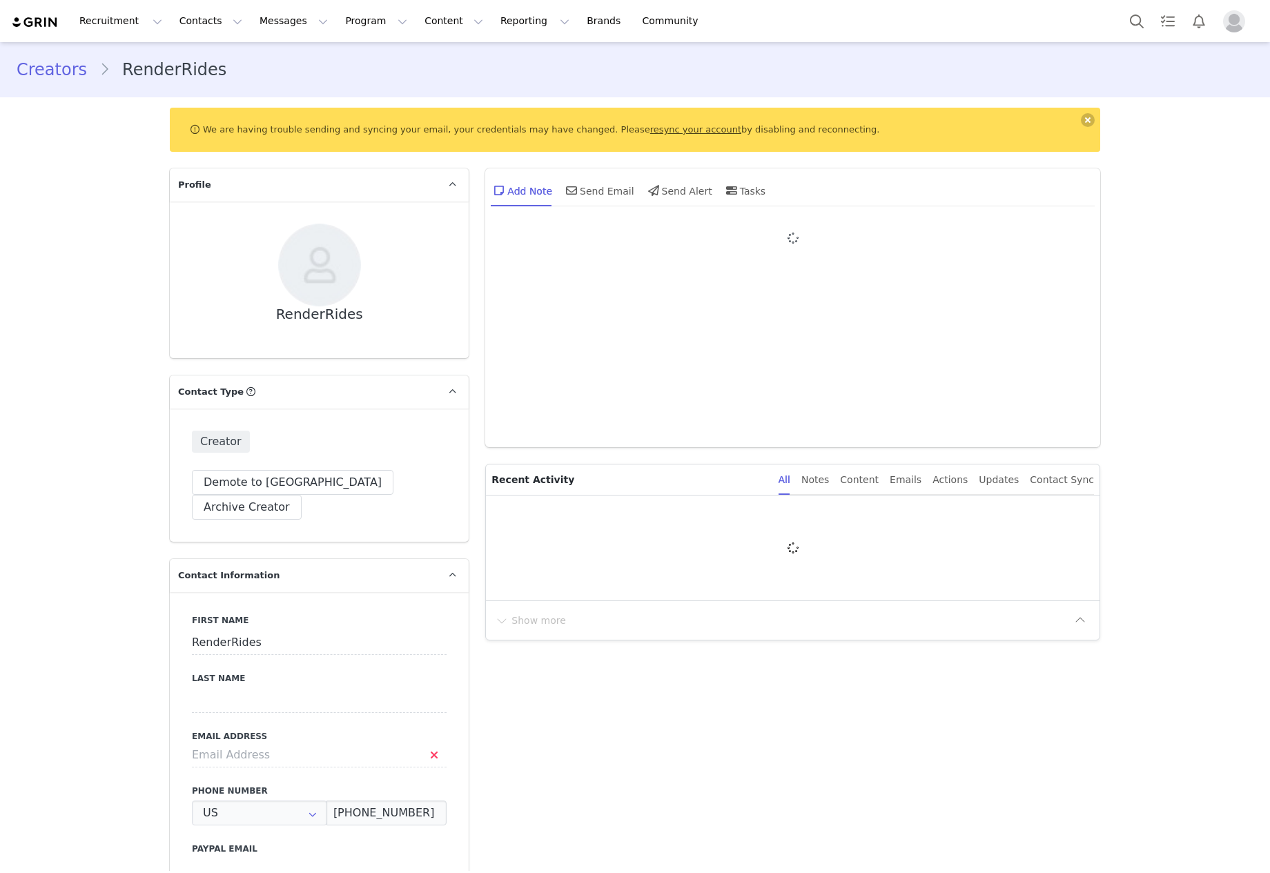
type input "+1 ([GEOGRAPHIC_DATA])"
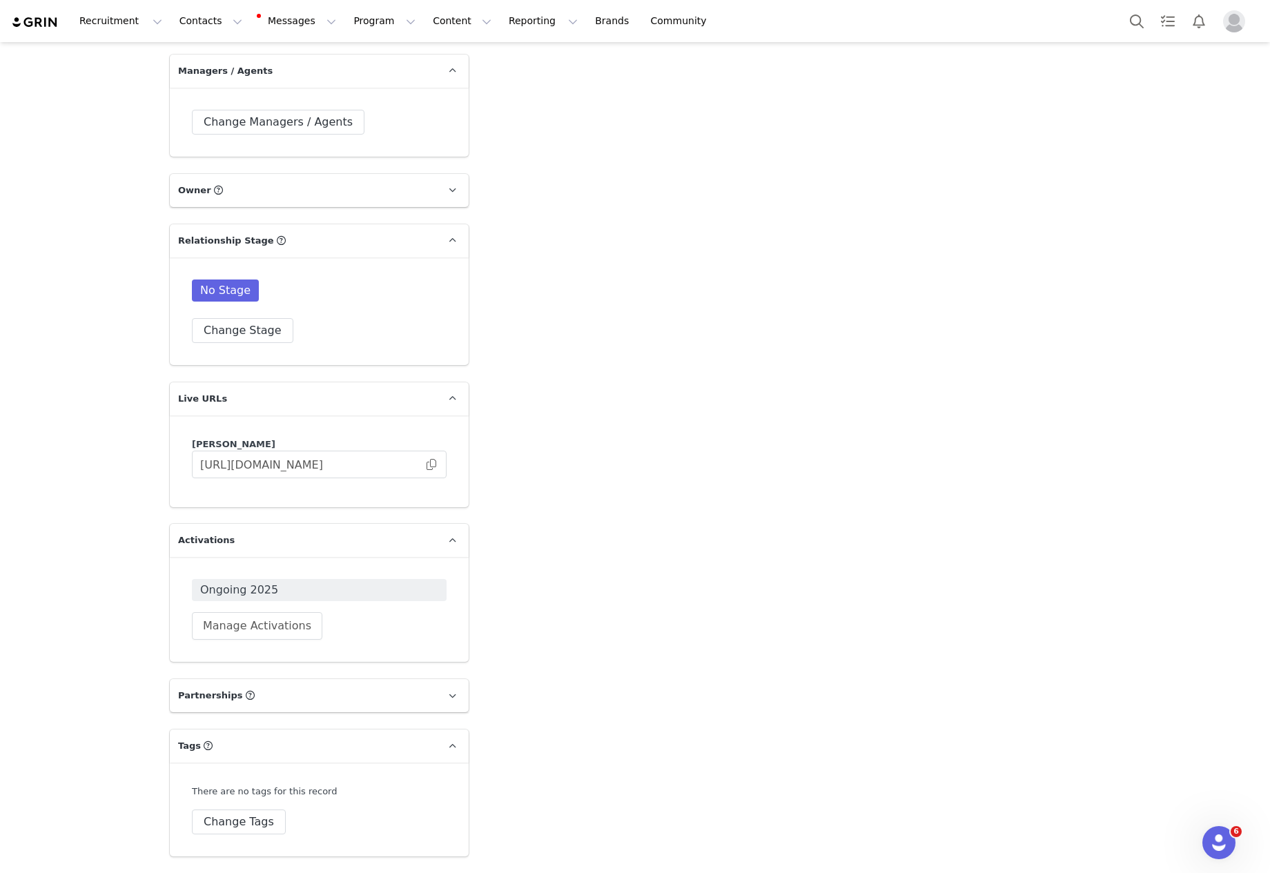
scroll to position [3293, 0]
